Goal: Task Accomplishment & Management: Use online tool/utility

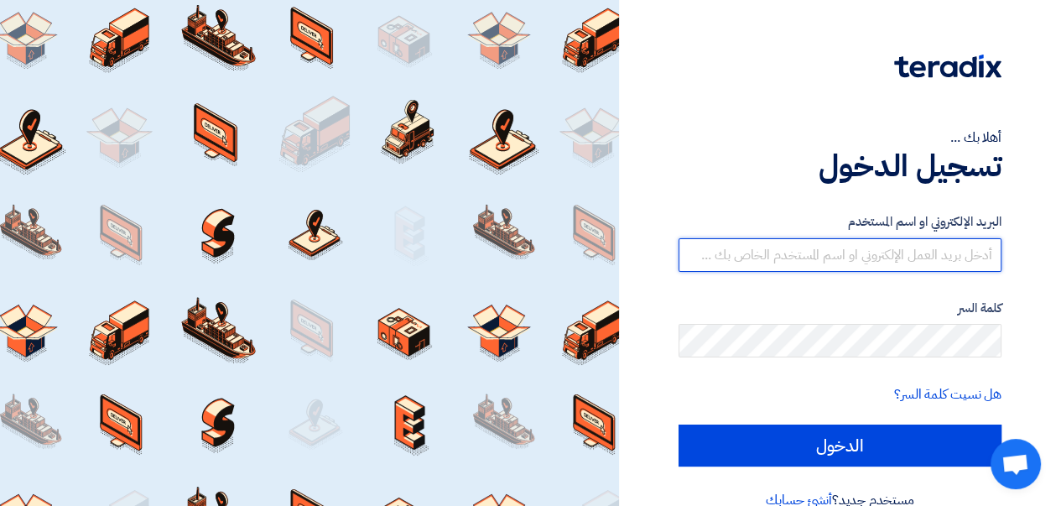
click at [790, 252] on input "text" at bounding box center [839, 255] width 323 height 34
type input "[EMAIL_ADDRESS][DOMAIN_NAME]"
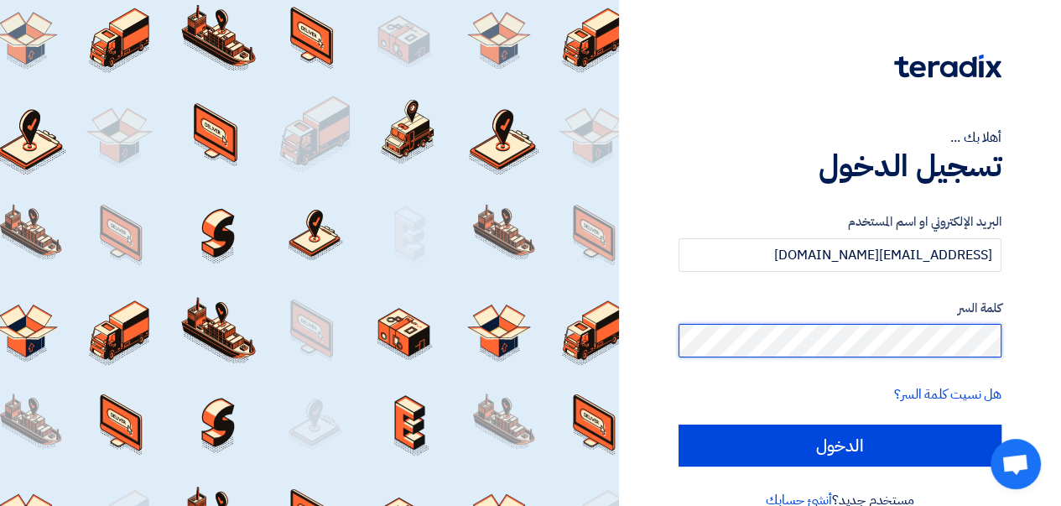
click at [678, 424] on input "الدخول" at bounding box center [839, 445] width 323 height 42
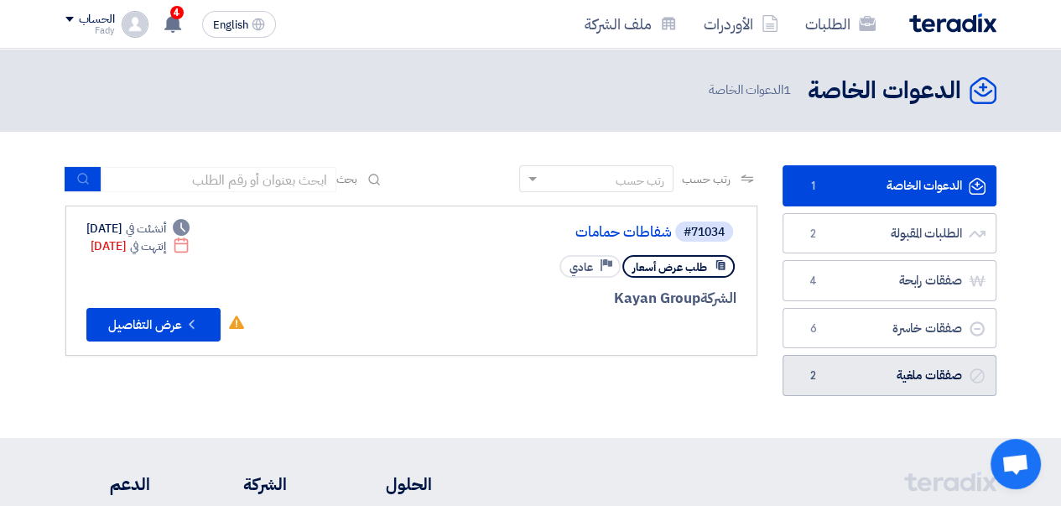
click at [888, 376] on link "صفقات ملغية صفقات ملغية 2" at bounding box center [889, 375] width 214 height 41
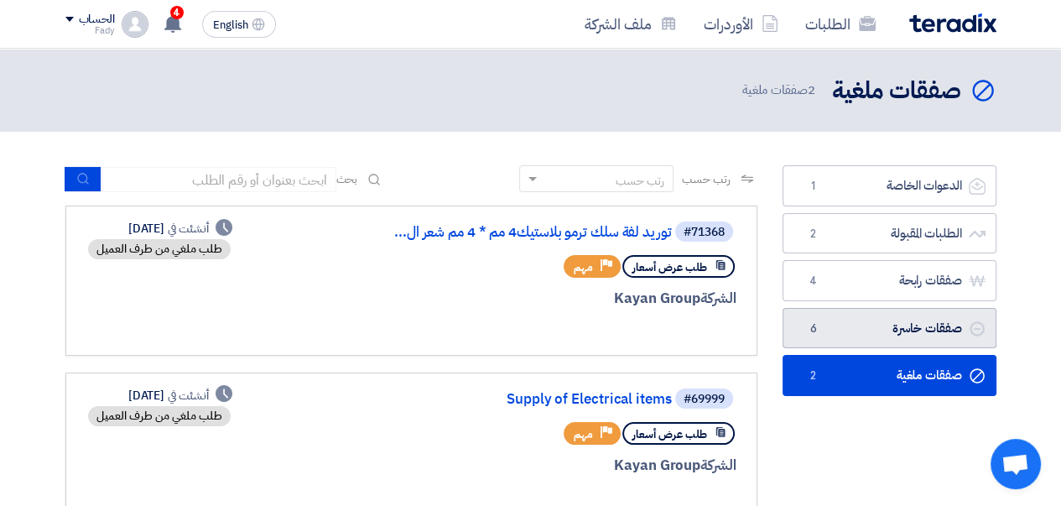
click at [888, 327] on link "صفقات خاسرة صفقات خاسرة 6" at bounding box center [889, 328] width 214 height 41
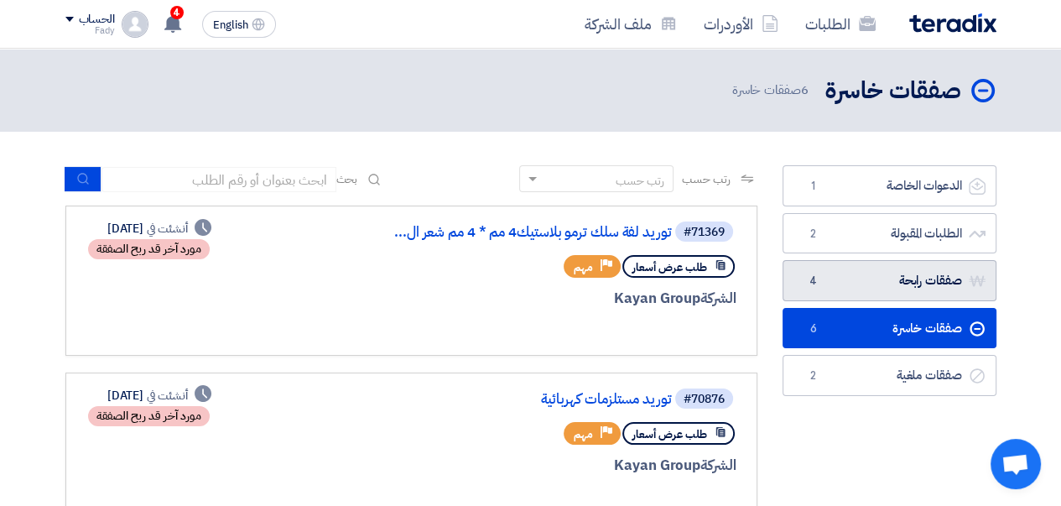
click at [829, 288] on link "صفقات رابحة صفقات رابحة 4" at bounding box center [889, 280] width 214 height 41
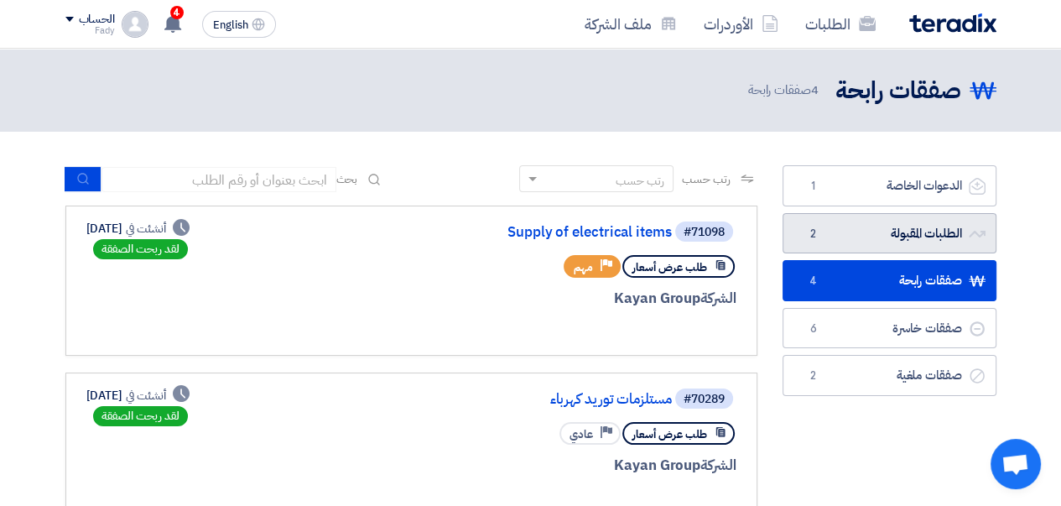
click at [873, 236] on link "الطلبات المقبولة الطلبات المقبولة 2" at bounding box center [889, 233] width 214 height 41
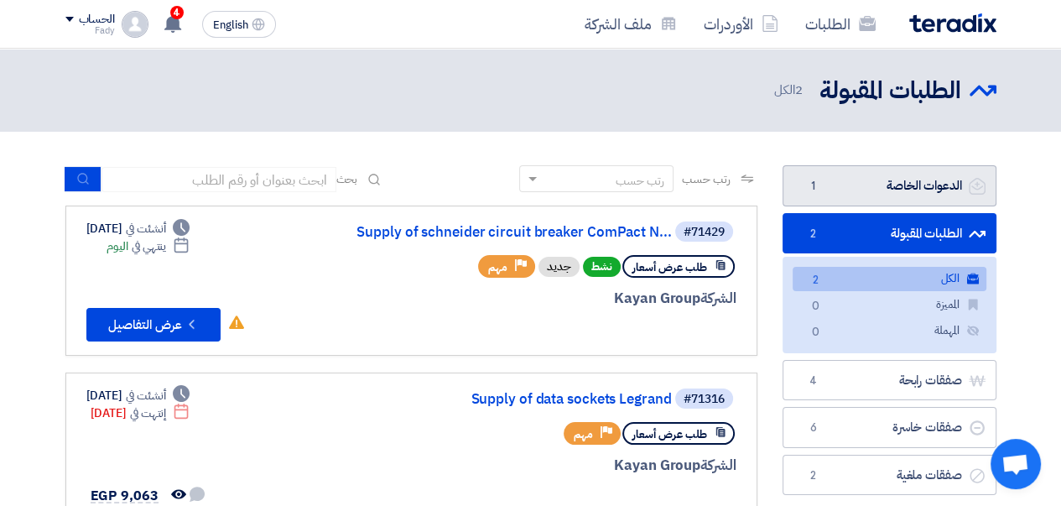
click at [909, 181] on link "الدعوات الخاصة الدعوات الخاصة 1" at bounding box center [889, 185] width 214 height 41
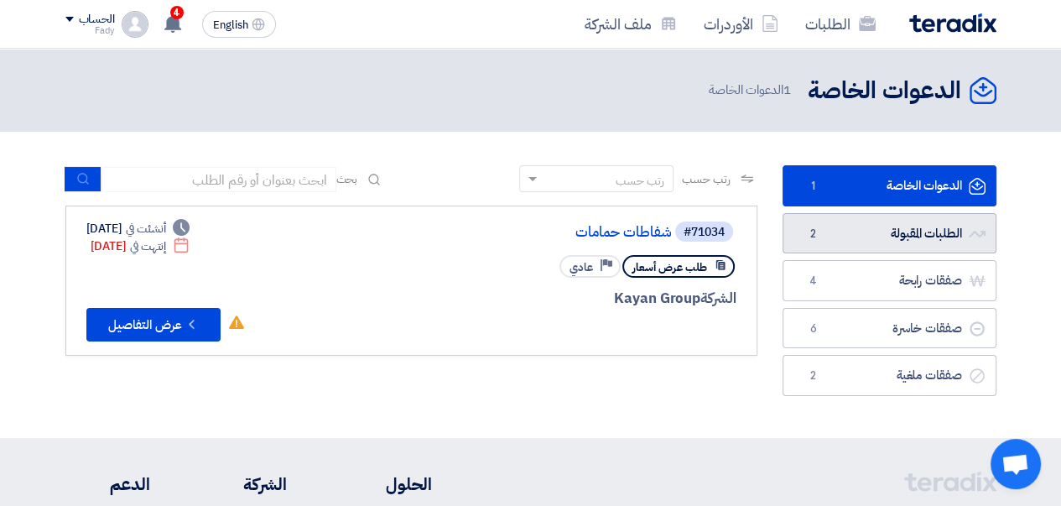
click at [890, 226] on link "الطلبات المقبولة الطلبات المقبولة 2" at bounding box center [889, 233] width 214 height 41
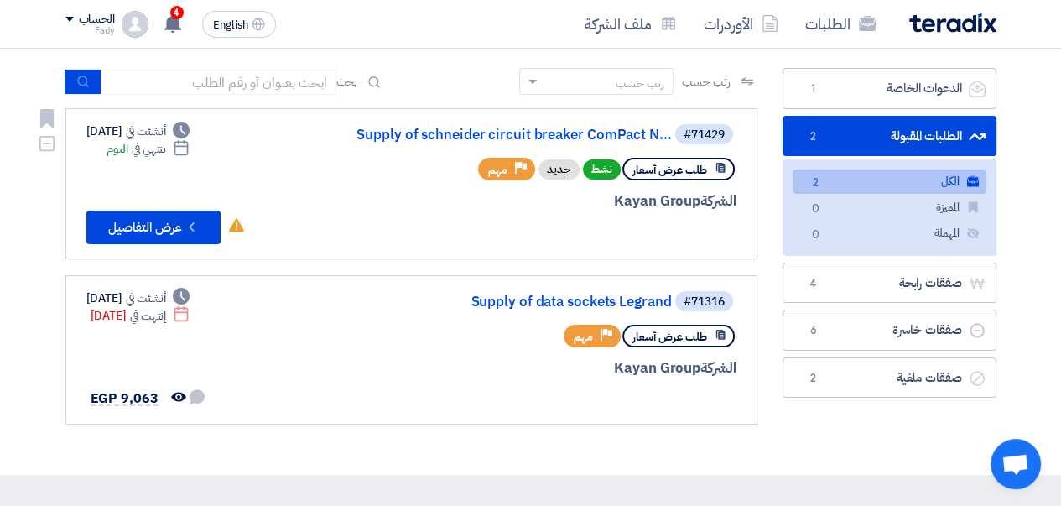
scroll to position [84, 0]
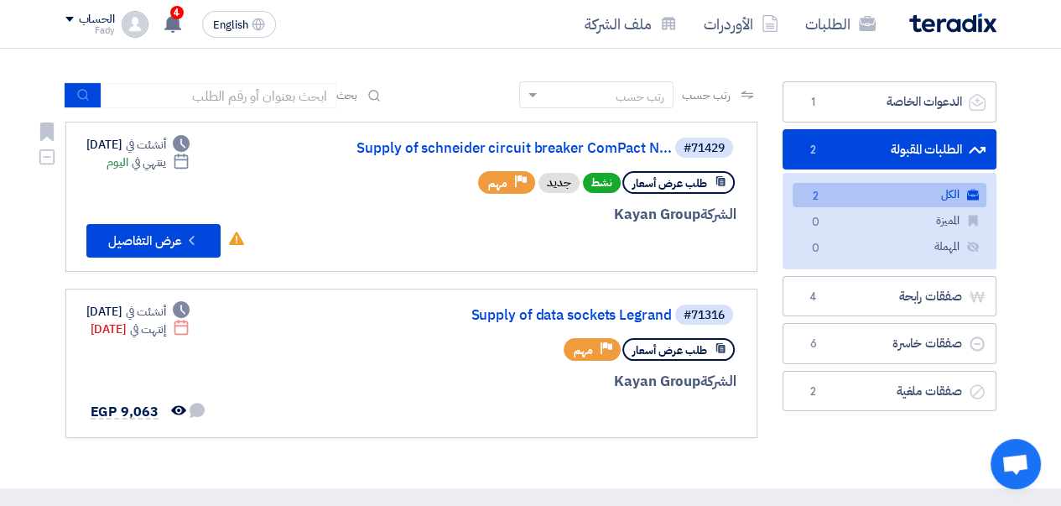
click at [531, 153] on link "Supply of schneider circuit breaker ComPact N..." at bounding box center [503, 148] width 335 height 15
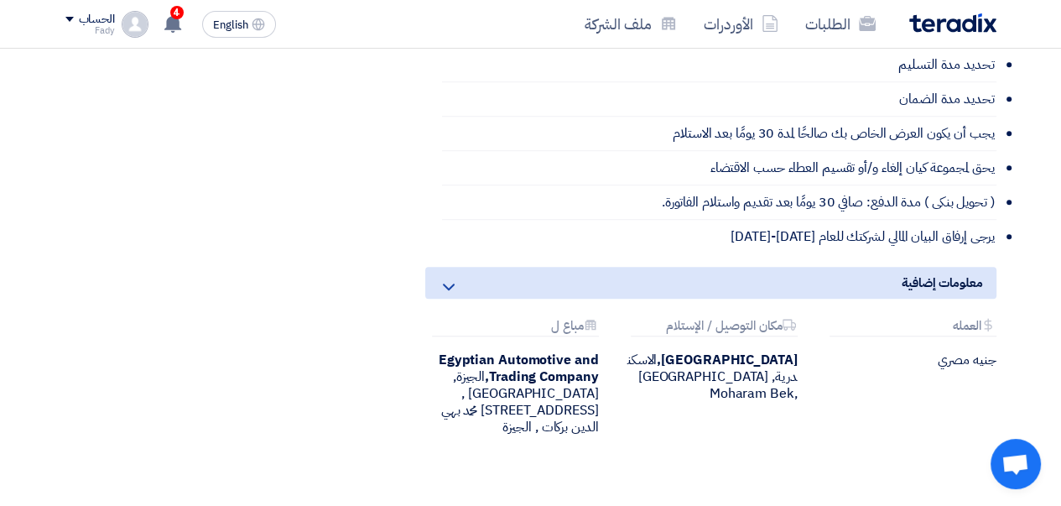
scroll to position [838, 0]
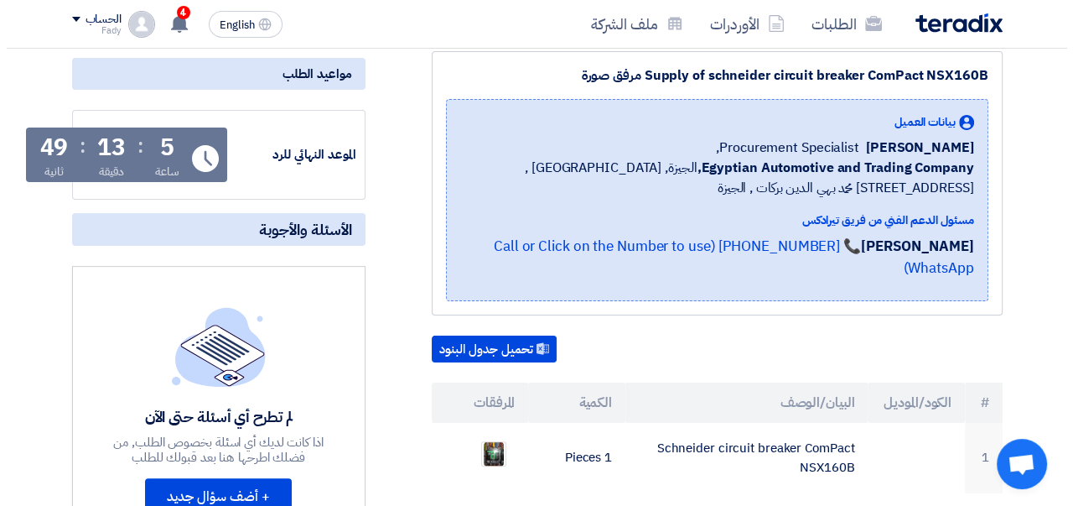
scroll to position [252, 0]
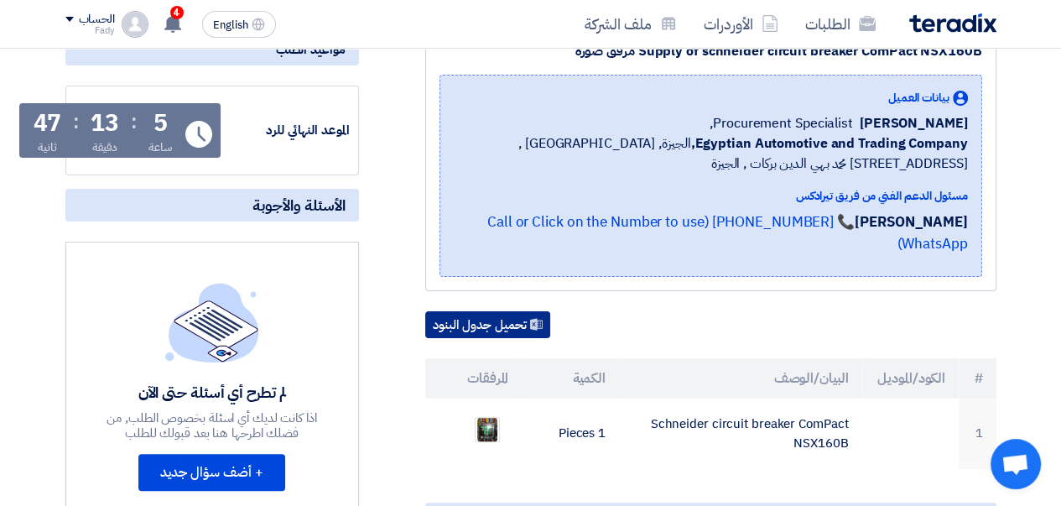
click at [489, 311] on button "تحميل جدول البنود" at bounding box center [487, 324] width 125 height 27
click at [490, 414] on img at bounding box center [486, 429] width 23 height 30
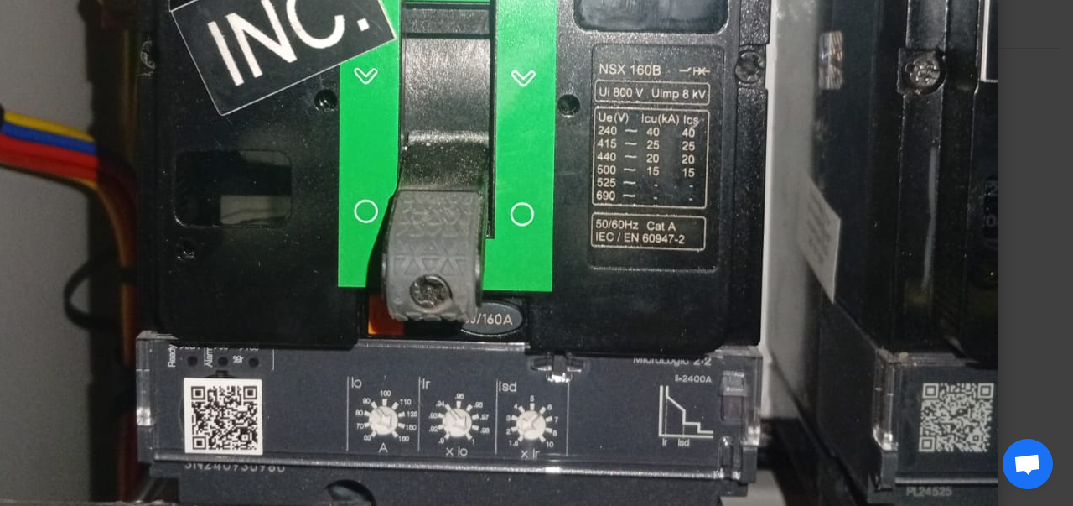
scroll to position [599, 0]
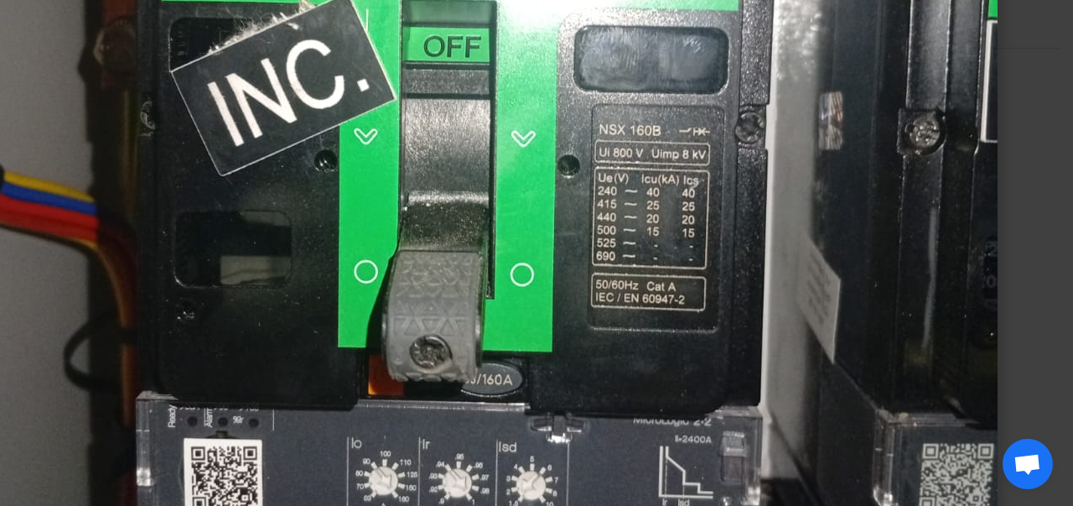
click at [906, 205] on img at bounding box center [492, 99] width 1009 height 1341
click at [597, 300] on img at bounding box center [492, 99] width 1009 height 1341
click at [322, 182] on img at bounding box center [492, 99] width 1009 height 1341
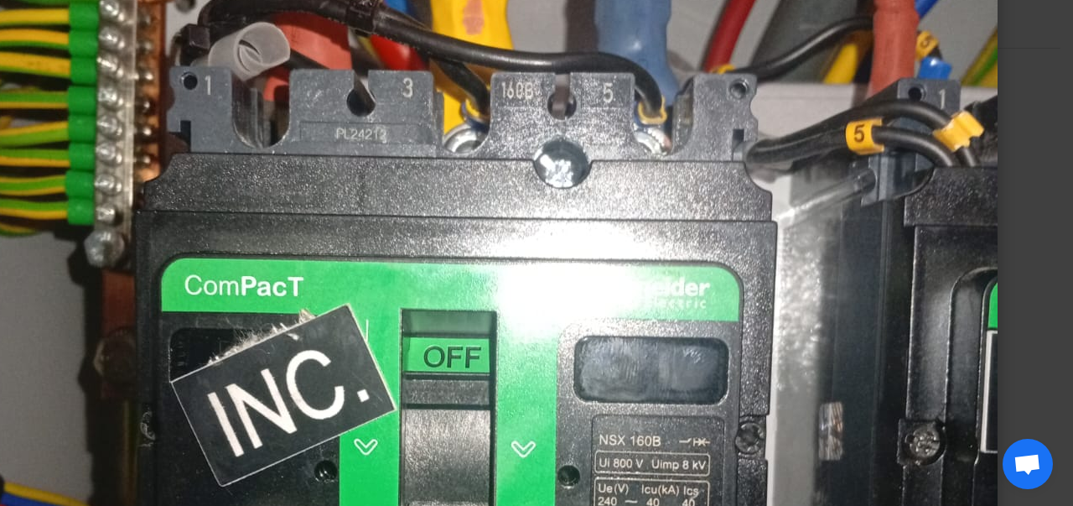
scroll to position [288, 0]
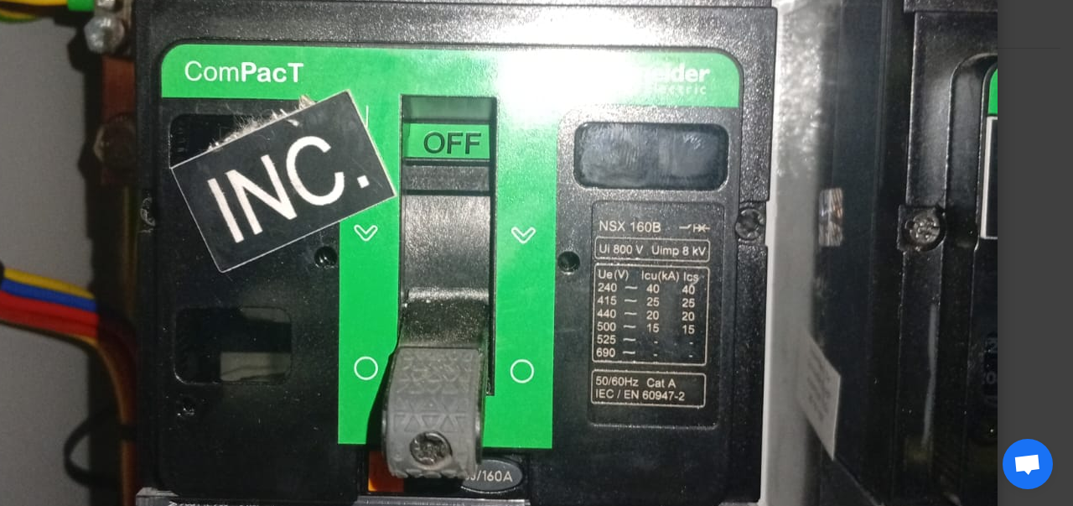
click at [634, 376] on img at bounding box center [492, 195] width 1009 height 1341
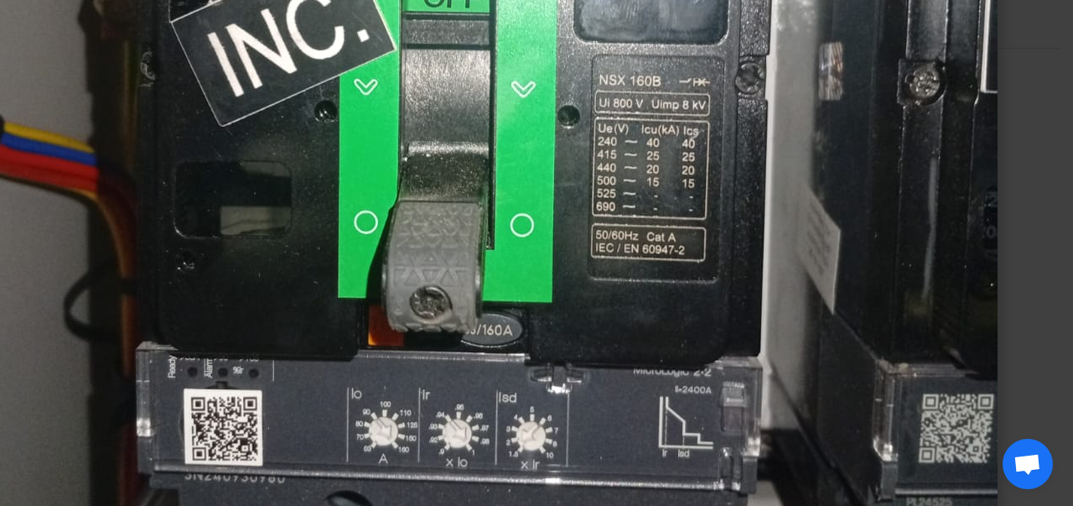
scroll to position [654, 0]
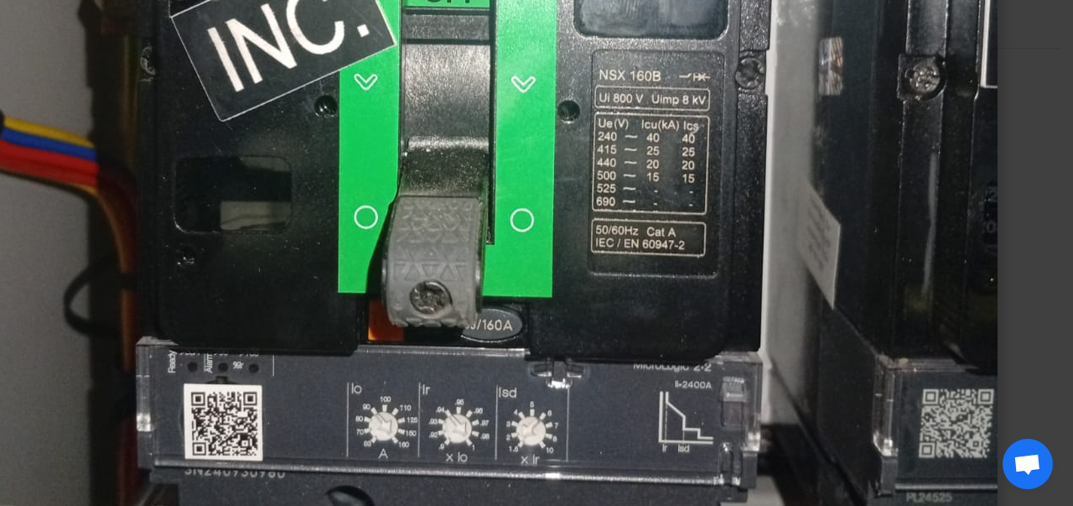
click at [485, 314] on img at bounding box center [492, 45] width 1009 height 1341
click at [425, 329] on img at bounding box center [492, 45] width 1009 height 1341
